Goal: Task Accomplishment & Management: Complete application form

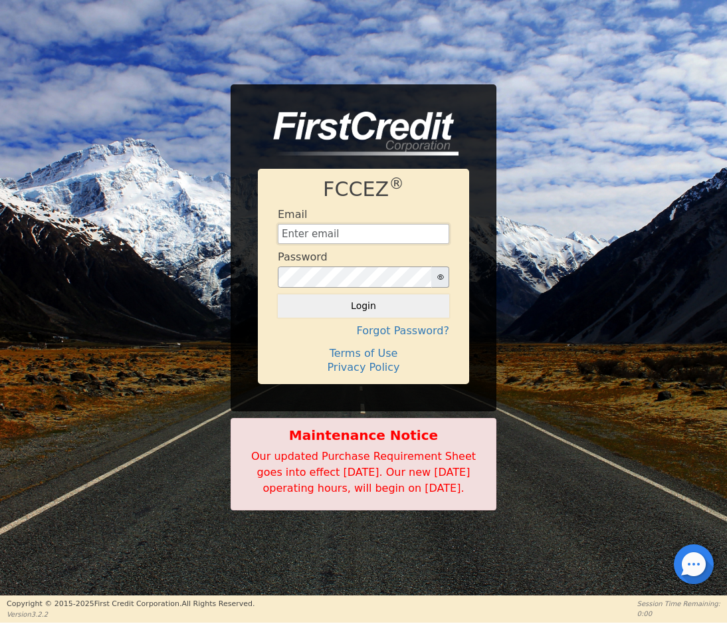
type input "[EMAIL_ADDRESS][DOMAIN_NAME]"
click at [364, 298] on button "Login" at bounding box center [363, 305] width 171 height 23
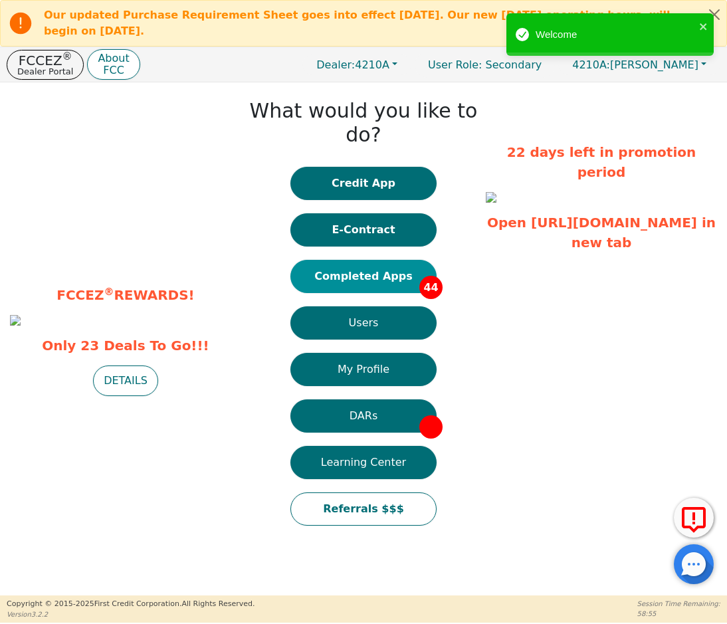
click at [376, 263] on button "Completed Apps 44" at bounding box center [363, 276] width 146 height 33
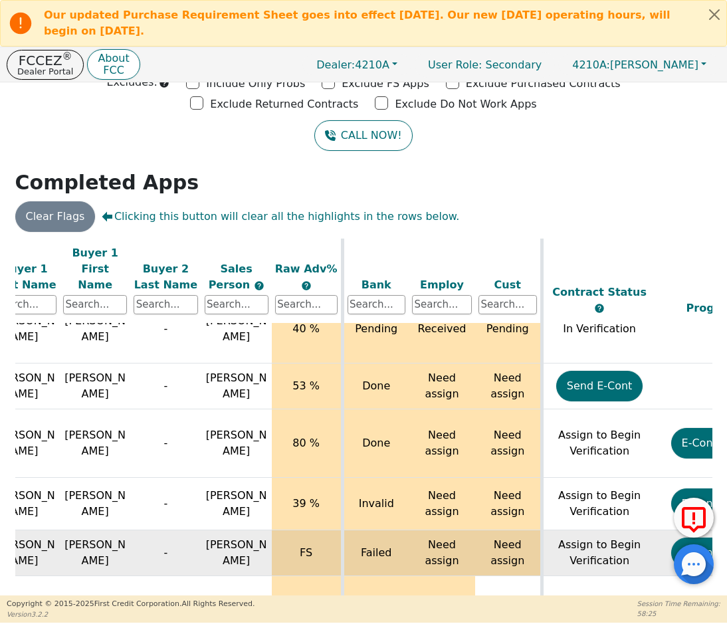
scroll to position [1946, 171]
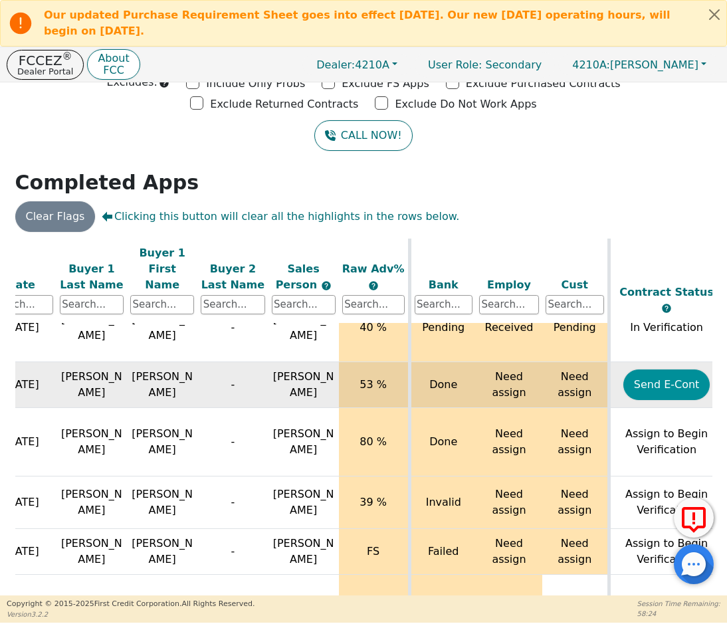
click at [649, 370] on button "Send E-Cont" at bounding box center [666, 385] width 87 height 31
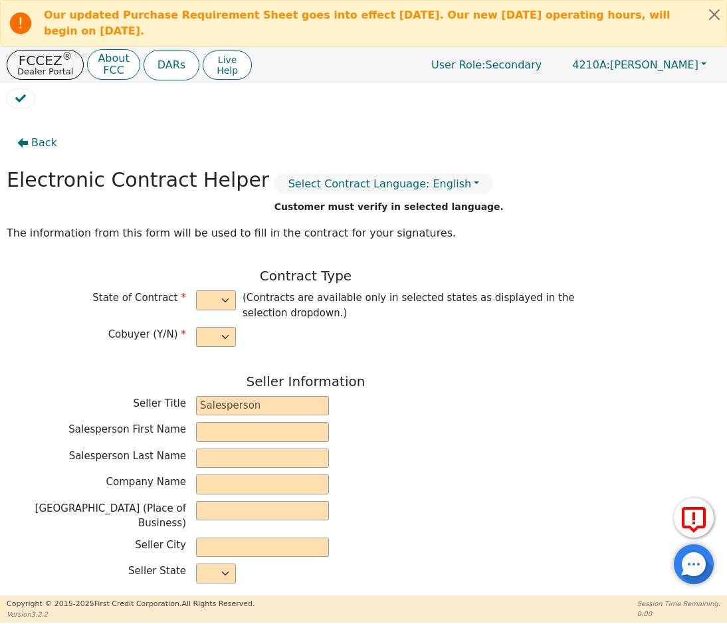
select select "n"
type input "Dealer"
type input "[PERSON_NAME]"
type input "BOW LIFE LLC"
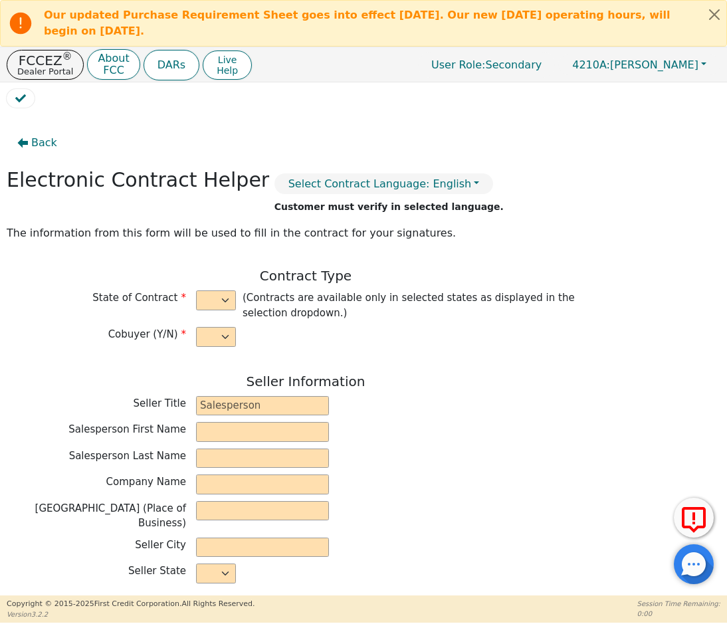
type input "[STREET_ADDRESS]"
type input "[GEOGRAPHIC_DATA]"
select select "TN"
type input "37915"
type input "[PERSON_NAME]"
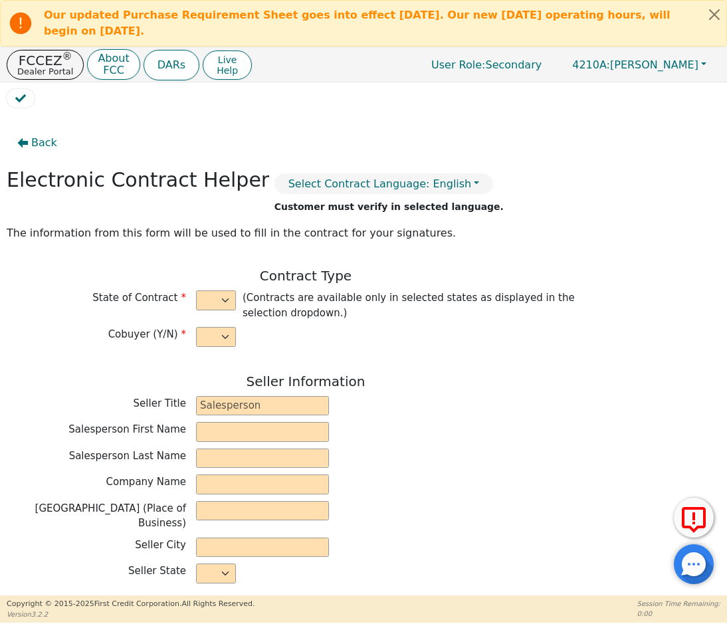
type input "[PERSON_NAME]"
type input "[EMAIL_ADDRESS][DOMAIN_NAME]"
type input "[STREET_ADDRESS]"
type input "[GEOGRAPHIC_DATA]"
select select "TN"
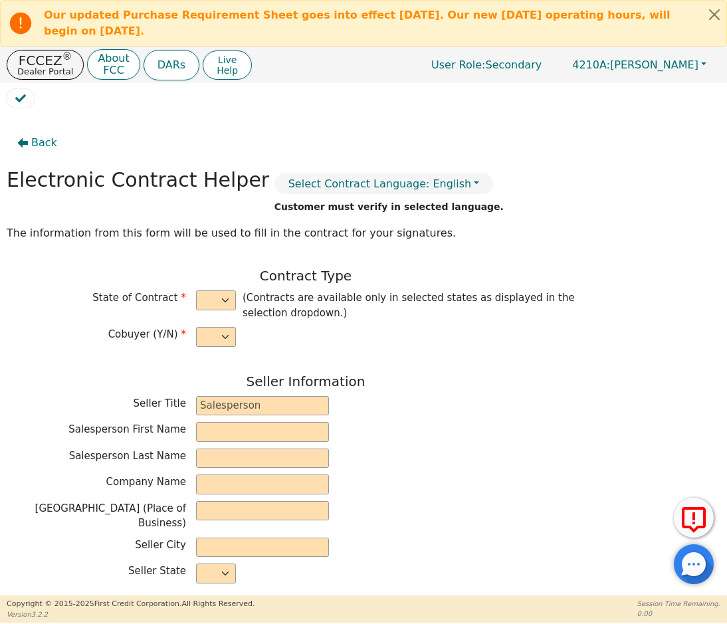
type input "37857"
type input "[DATE]"
type input "20.79"
type input "[DATE]"
type input "36"
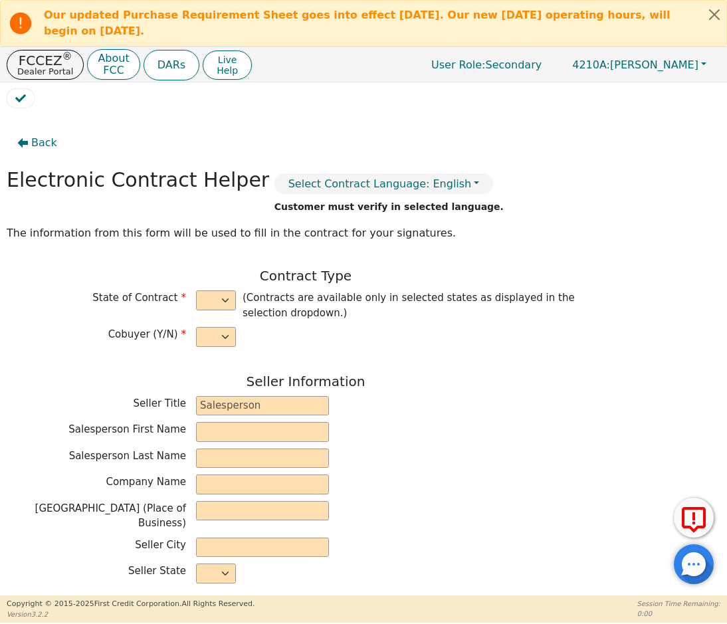
type input "0"
type input "3698.00"
type input "0.00"
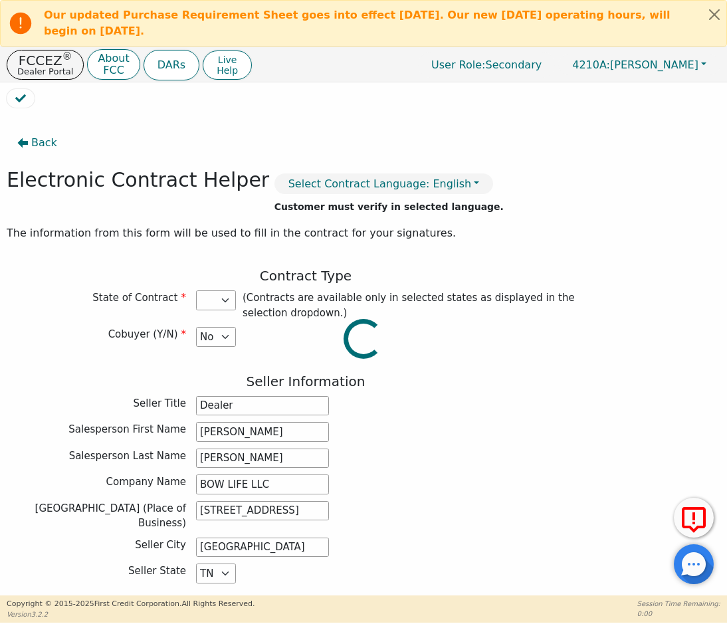
type input "3698.00"
select select "TN"
click at [715, 17] on button "Close alert" at bounding box center [715, 14] width 24 height 27
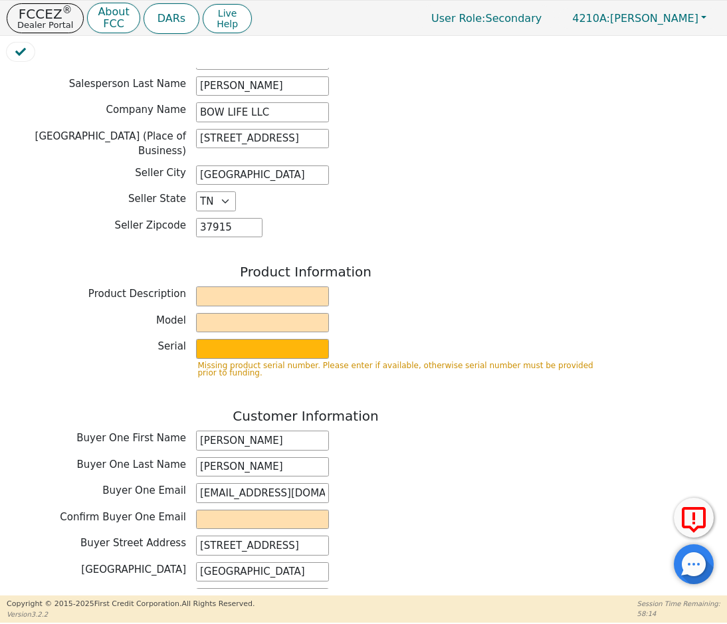
scroll to position [371, 0]
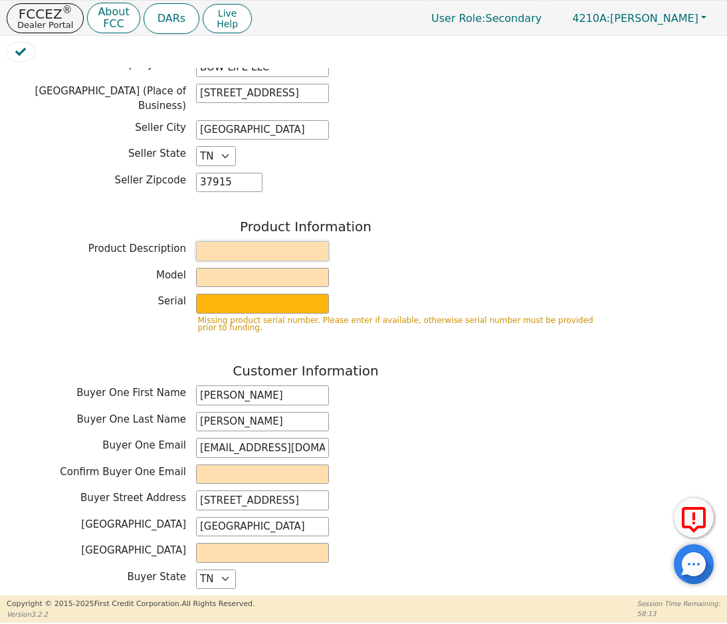
click at [271, 241] on input "text" at bounding box center [262, 251] width 133 height 20
type input "Rainbow"
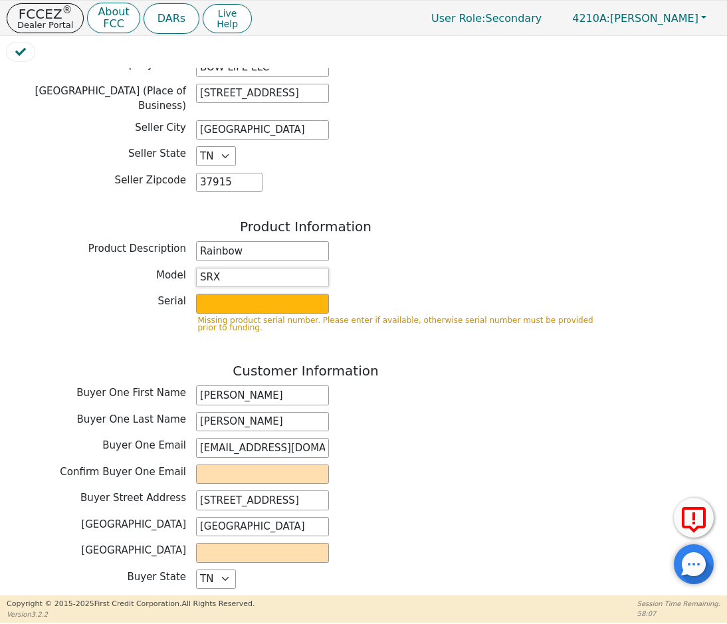
type input "SRX"
click at [249, 294] on input "text" at bounding box center [262, 304] width 133 height 20
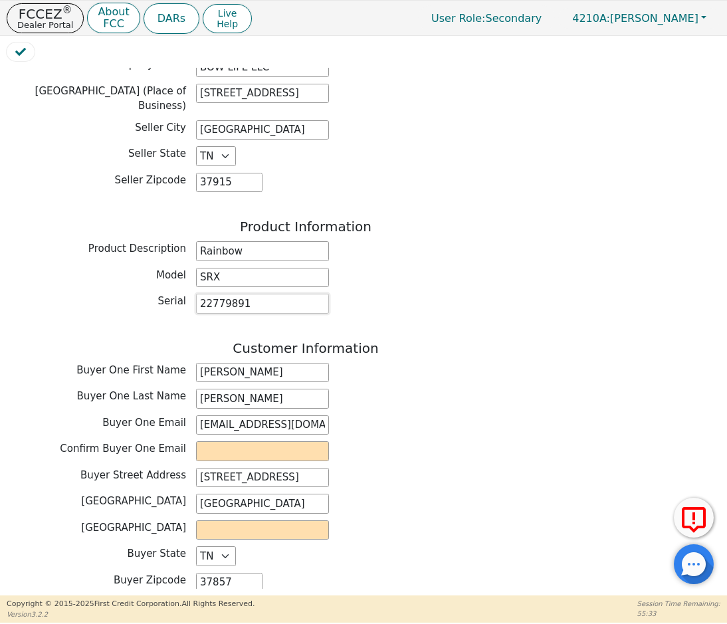
type input "22779891"
click at [368, 326] on div "Back Electronic Contract Helper Select Contract Language: English Customer must…" at bounding box center [306, 411] width 598 height 1403
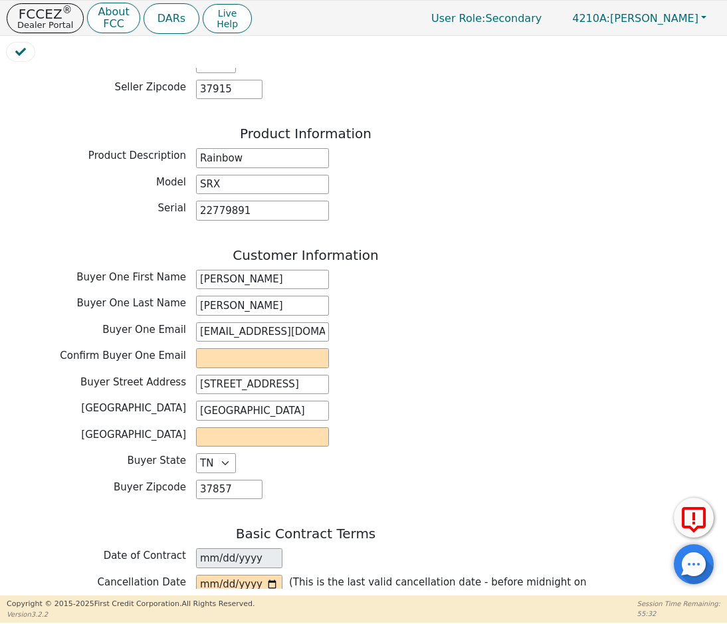
scroll to position [467, 0]
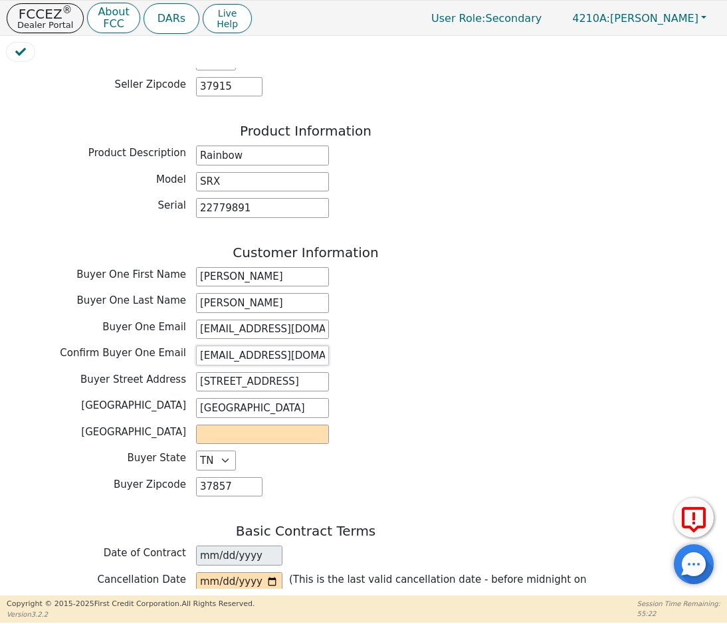
type input "[EMAIL_ADDRESS][DOMAIN_NAME]"
click at [226, 425] on input "text" at bounding box center [262, 435] width 133 height 20
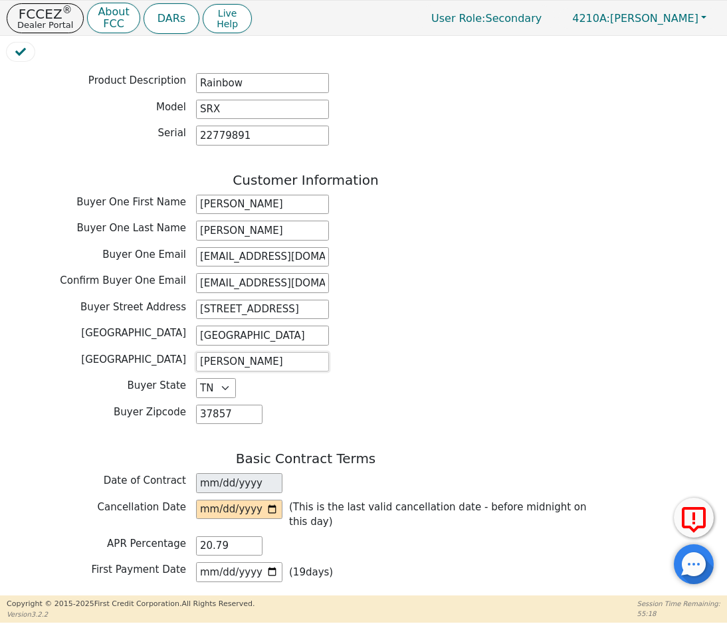
scroll to position [572, 0]
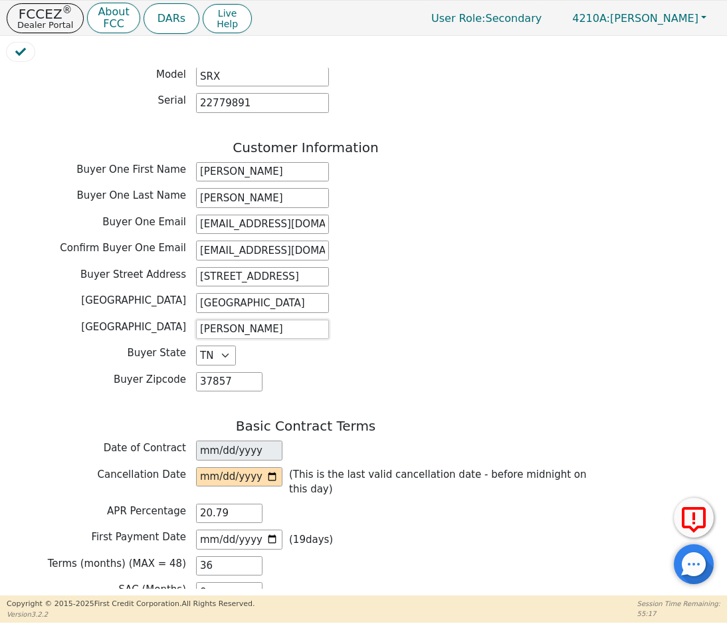
type input "[PERSON_NAME]"
click at [209, 467] on input "date" at bounding box center [239, 477] width 86 height 20
type input "[DATE]"
click at [325, 447] on div "Date of Contract [DATE]" at bounding box center [306, 451] width 598 height 20
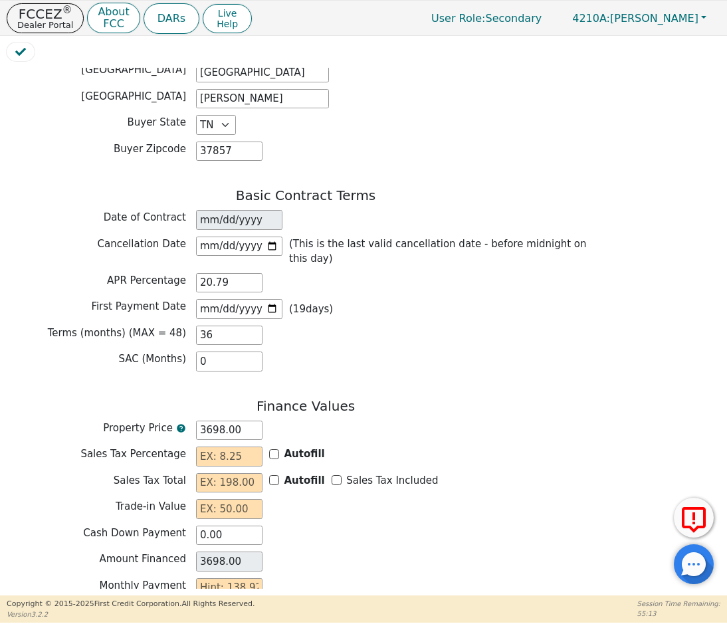
scroll to position [821, 0]
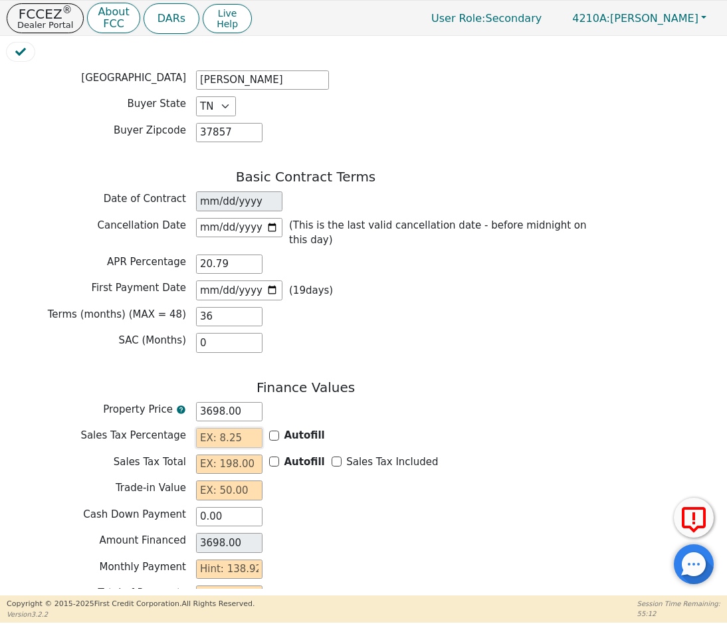
click at [243, 429] on input "text" at bounding box center [229, 438] width 66 height 20
type input "9.25"
click at [236, 455] on input "text" at bounding box center [229, 465] width 66 height 20
type input "3"
type input "3701.00"
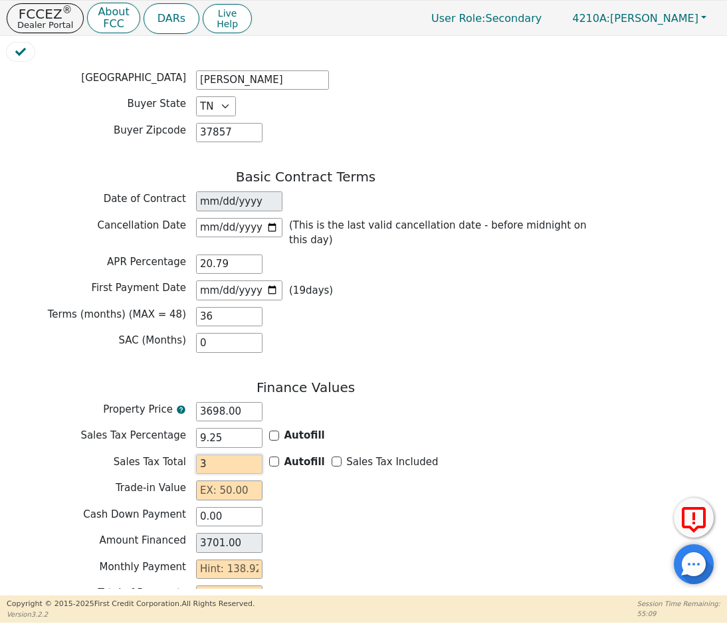
type input "34"
type input "3732.00"
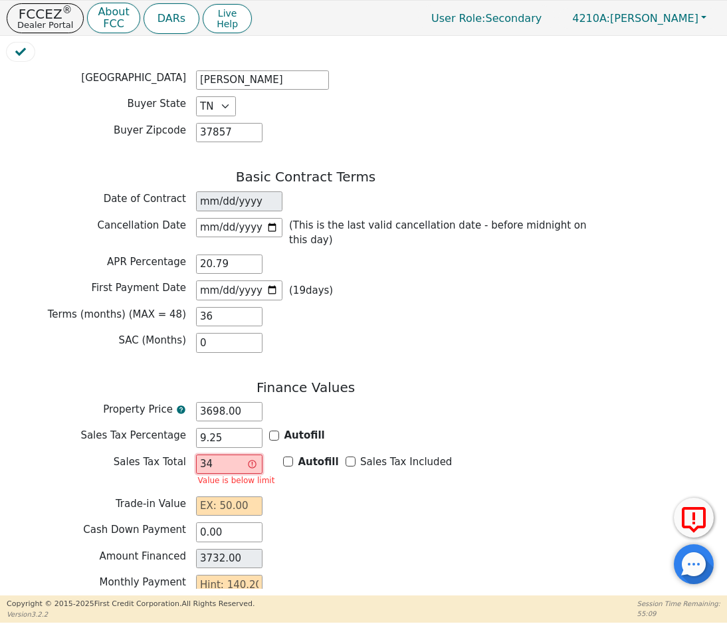
type input "342"
type input "4040.00"
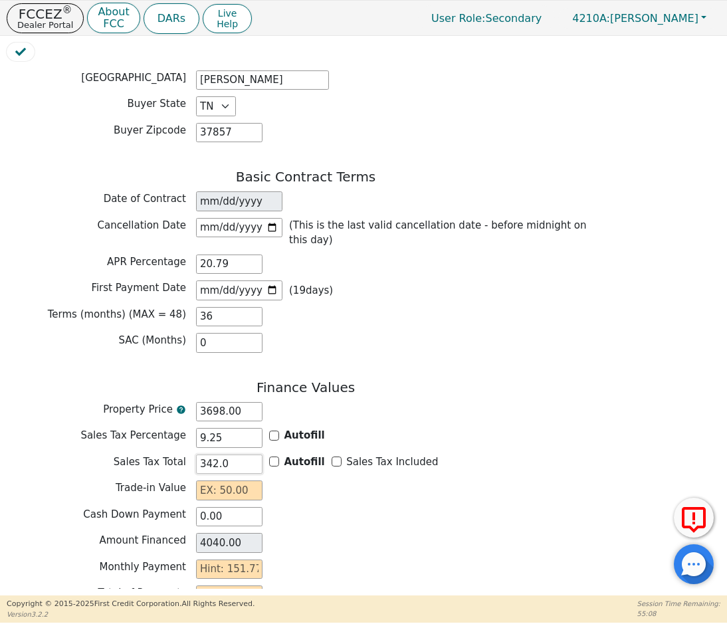
type input "342.07"
type input "4040.07"
type input "342.07"
click at [223, 481] on input "text" at bounding box center [229, 491] width 66 height 20
type input "0.00"
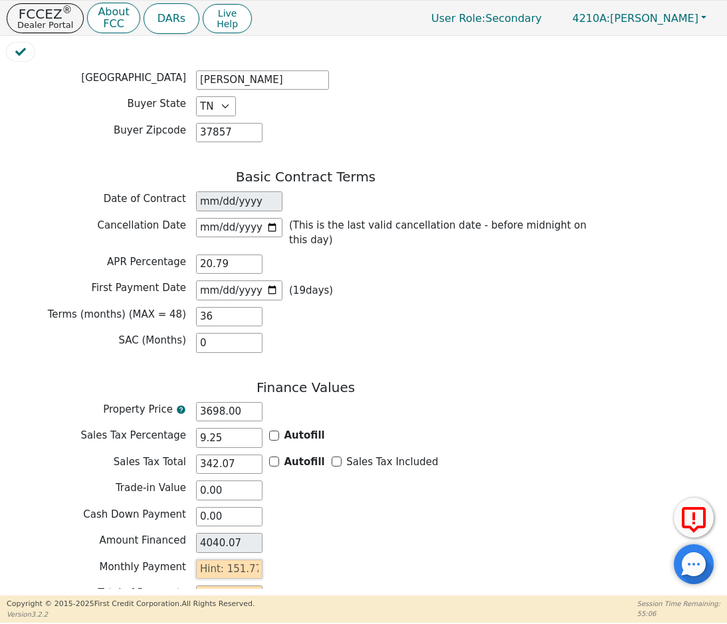
click at [211, 563] on input "text" at bounding box center [229, 570] width 66 height 20
type input "1"
type input "36.00"
type input "15"
type input "540.00"
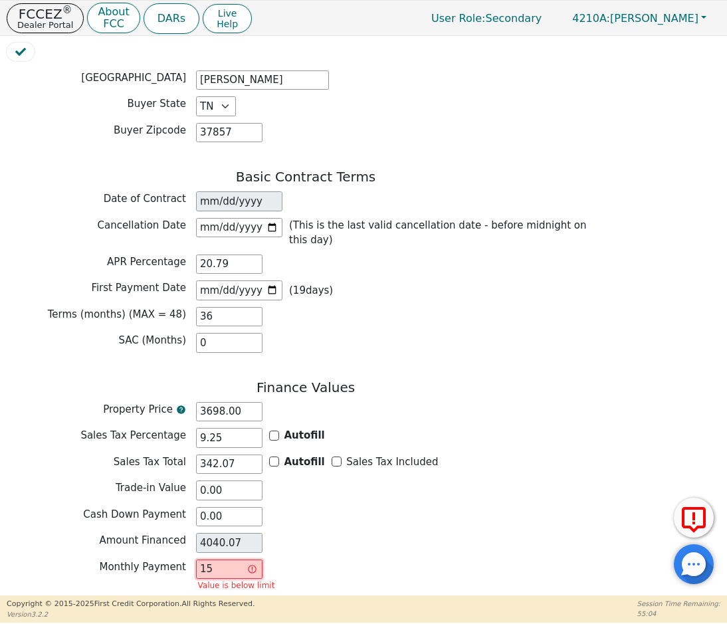
type input "151"
type input "5436.00"
type input "151.7"
type input "5461.20"
type input "151.77"
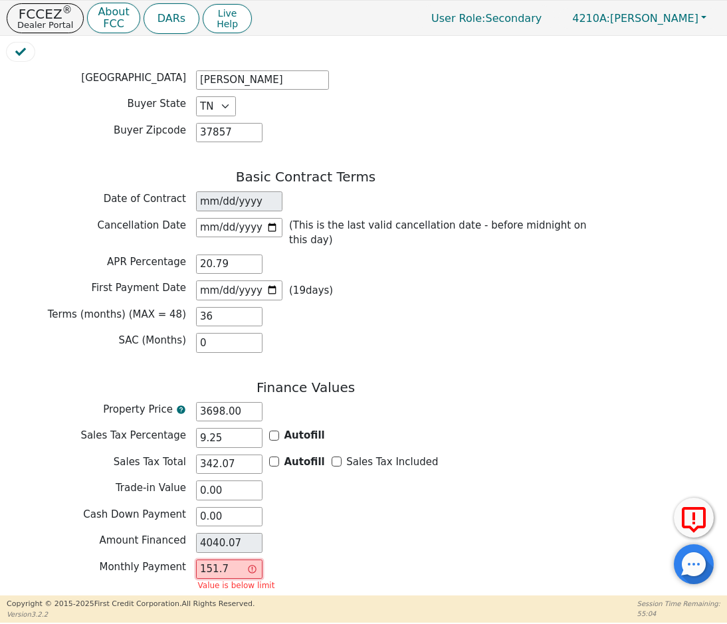
type input "5463.72"
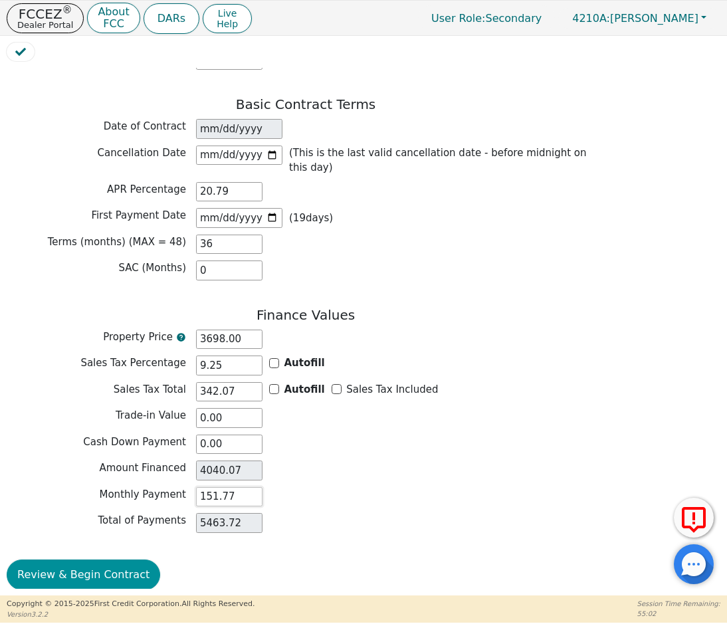
scroll to position [893, 0]
type input "151.77"
click at [81, 564] on button "Review & Begin Contract" at bounding box center [84, 575] width 154 height 31
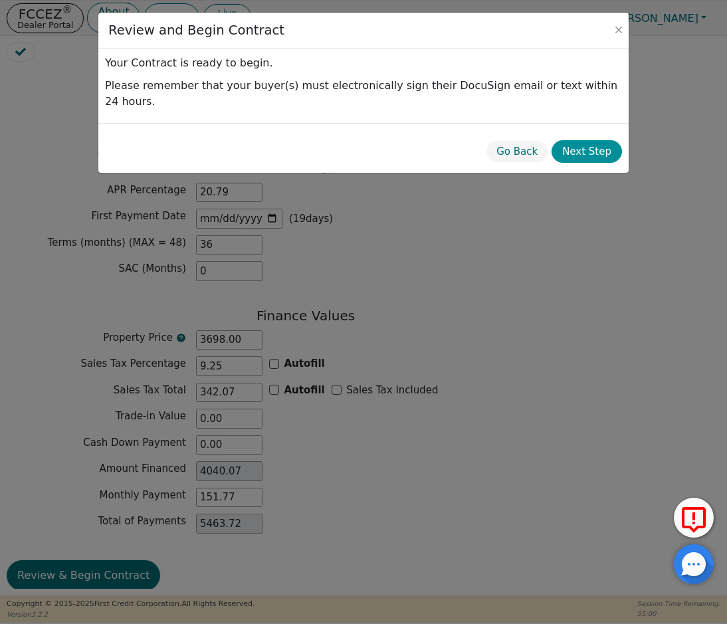
click at [593, 140] on button "Next Step" at bounding box center [587, 151] width 70 height 23
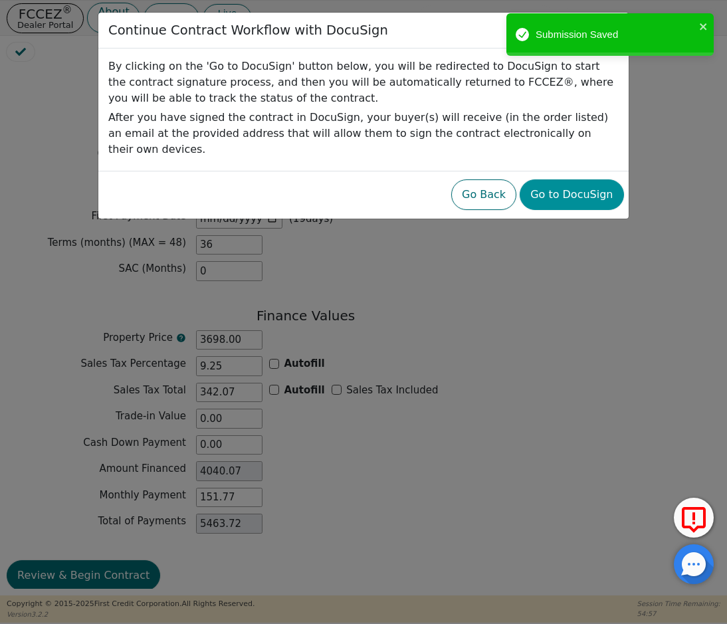
click at [558, 187] on button "Go to DocuSign" at bounding box center [572, 194] width 104 height 31
